Goal: Information Seeking & Learning: Learn about a topic

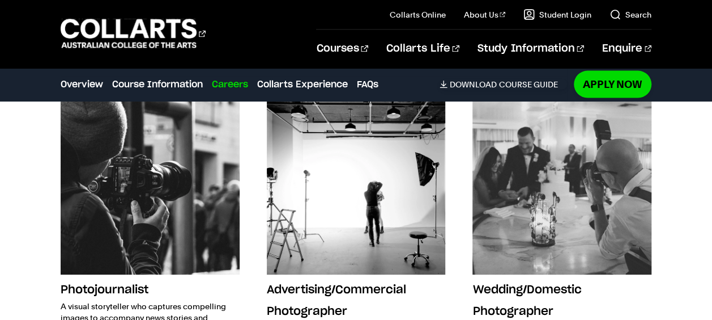
scroll to position [3274, 0]
click at [632, 218] on img at bounding box center [562, 184] width 179 height 179
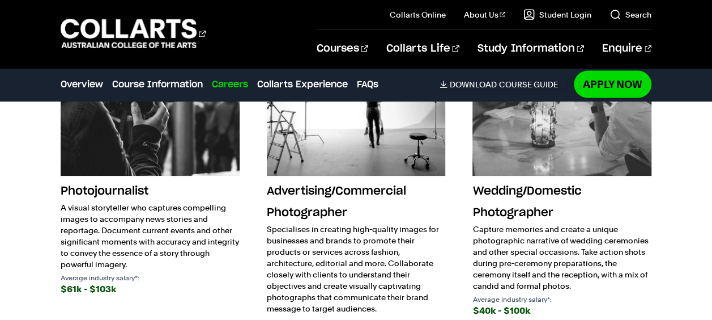
scroll to position [3373, 0]
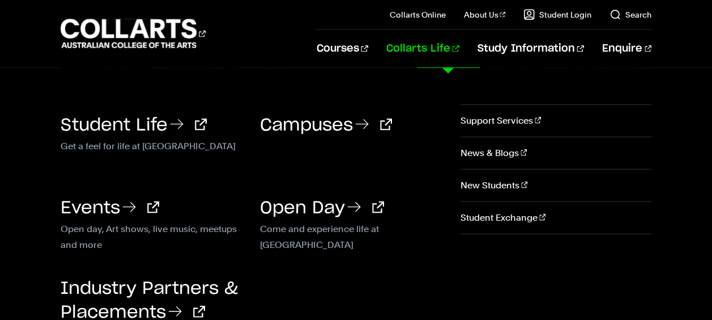
click at [289, 128] on link "Campuses" at bounding box center [326, 125] width 132 height 17
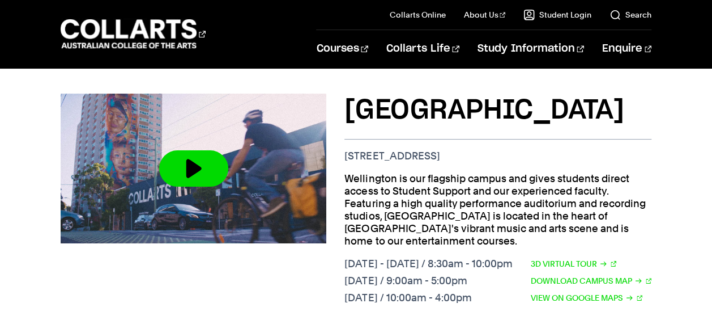
scroll to position [525, 0]
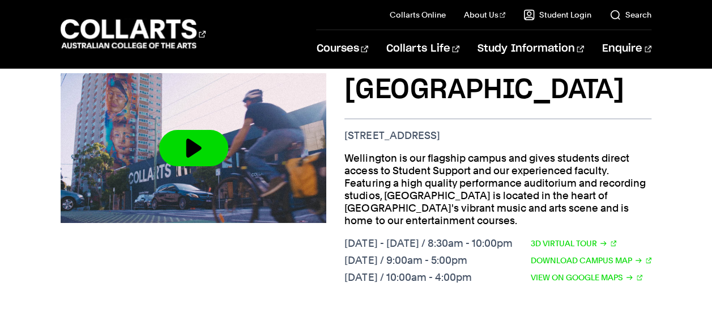
drag, startPoint x: 340, startPoint y: 103, endPoint x: 586, endPoint y: 100, distance: 245.9
click at [586, 100] on div "Wellington St Campus 208 Wellington St, Collingwood VIC 3066 Wellington is our …" at bounding box center [356, 180] width 591 height 251
copy p "[STREET_ADDRESS]"
click at [586, 129] on p "[STREET_ADDRESS]" at bounding box center [497, 135] width 307 height 12
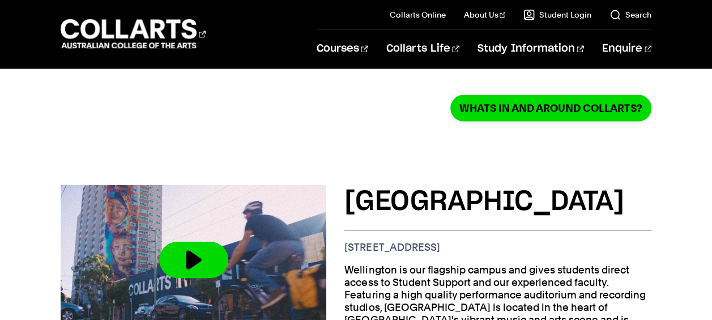
scroll to position [392, 0]
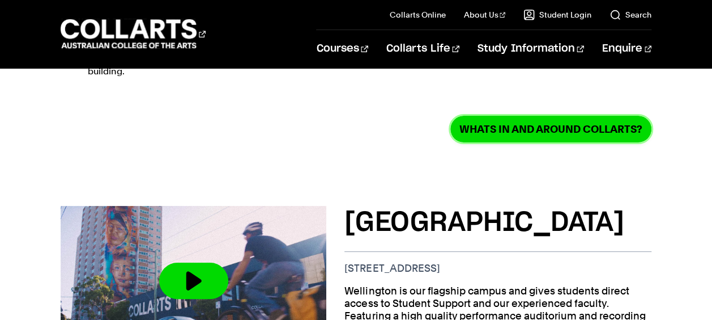
click at [564, 116] on link "Whats in and around Collarts?" at bounding box center [550, 129] width 201 height 27
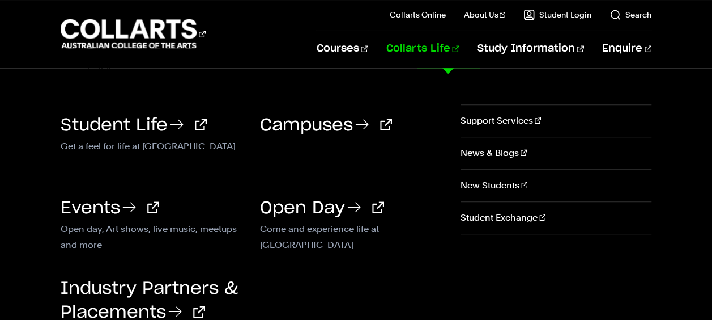
click at [345, 125] on link "Campuses" at bounding box center [326, 125] width 132 height 17
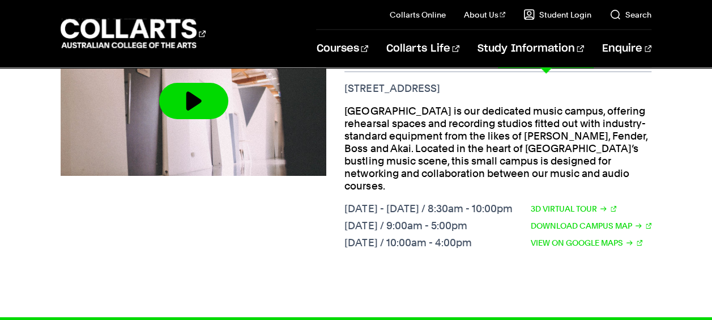
scroll to position [1384, 0]
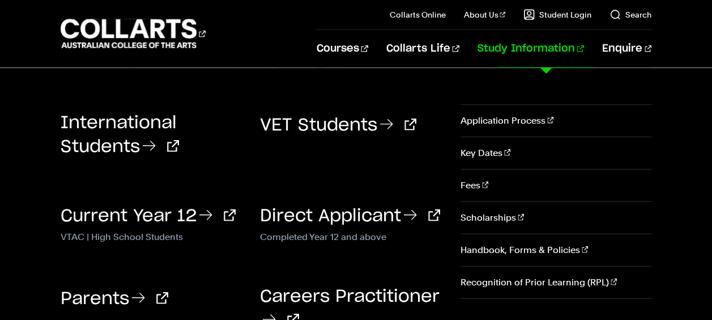
click at [513, 142] on link "Key Dates" at bounding box center [556, 153] width 191 height 32
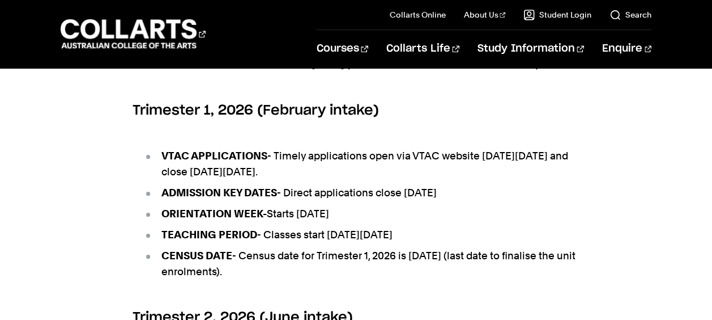
scroll to position [622, 0]
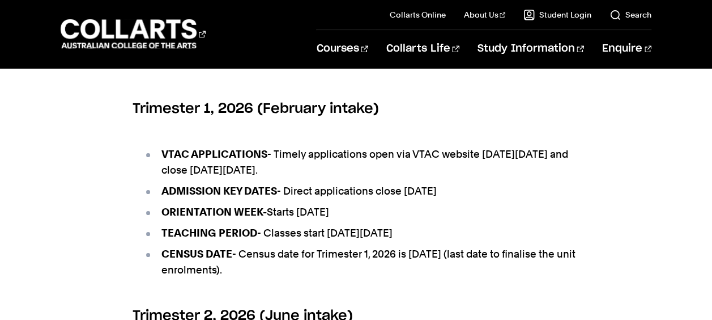
drag, startPoint x: 381, startPoint y: 167, endPoint x: 385, endPoint y: 154, distance: 13.5
click at [381, 167] on li "VTAC APPLICATIONS - Timely applications open via VTAC website [DATE][DATE] and …" at bounding box center [362, 162] width 436 height 32
